Goal: Browse casually

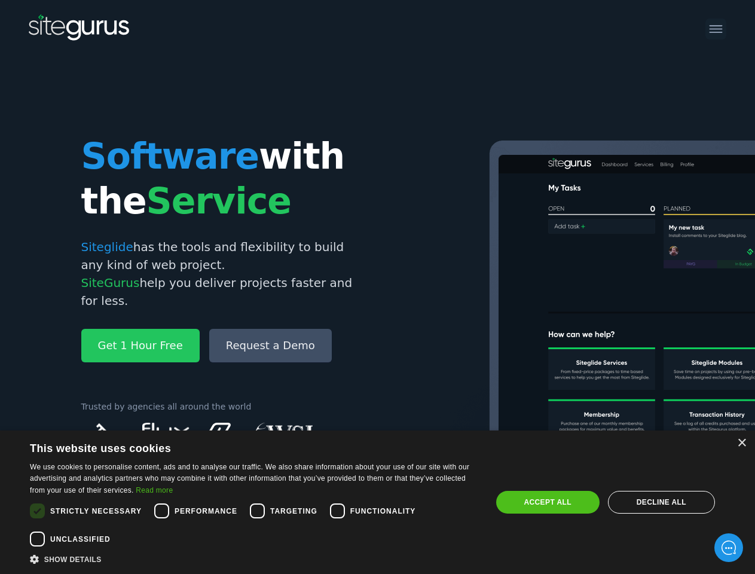
click at [403, 287] on img at bounding box center [732, 338] width 658 height 396
click at [741, 443] on div "×" at bounding box center [741, 443] width 9 height 9
click at [37, 510] on div "Cookie consent dialog" at bounding box center [37, 511] width 28 height 28
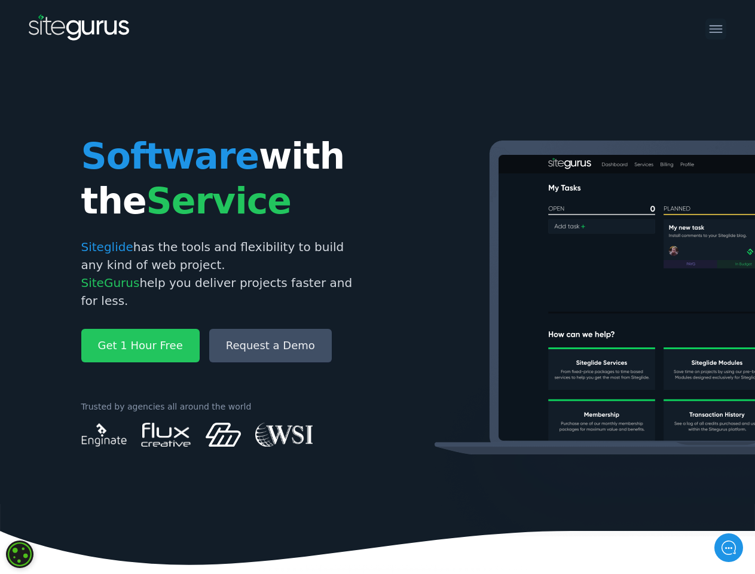
click at [161, 510] on icon at bounding box center [377, 534] width 755 height 61
click at [257, 510] on icon at bounding box center [377, 534] width 755 height 61
click at [403, 510] on img at bounding box center [732, 338] width 658 height 396
click at [37, 539] on icon at bounding box center [377, 534] width 755 height 61
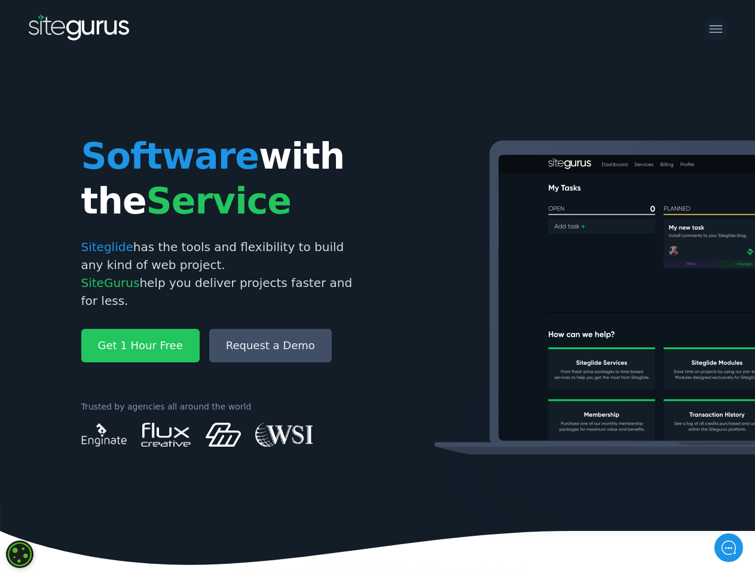
click at [548, 502] on img at bounding box center [732, 338] width 658 height 396
click at [661, 502] on img at bounding box center [732, 338] width 658 height 396
